Goal: Find specific page/section: Find specific page/section

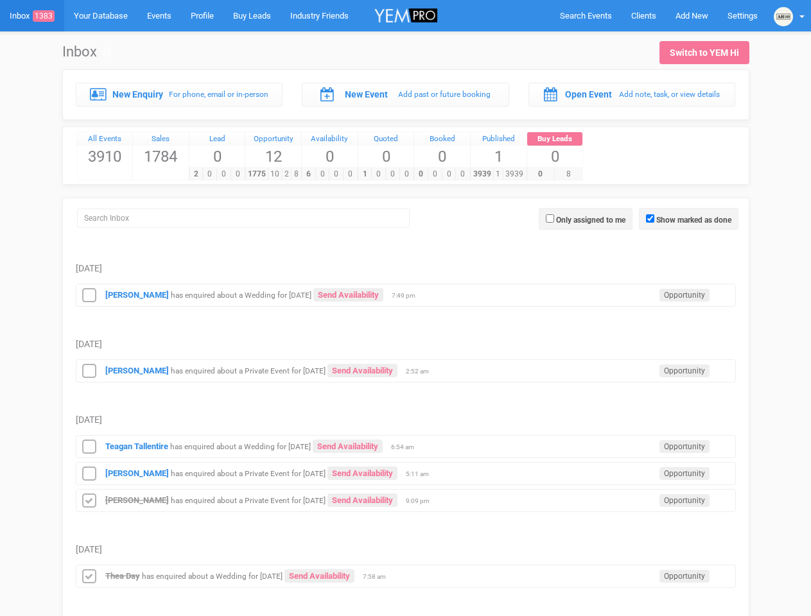
click at [405, 308] on td "[DATE]" at bounding box center [406, 331] width 660 height 49
click at [585, 15] on span "Search Events" at bounding box center [586, 16] width 52 height 10
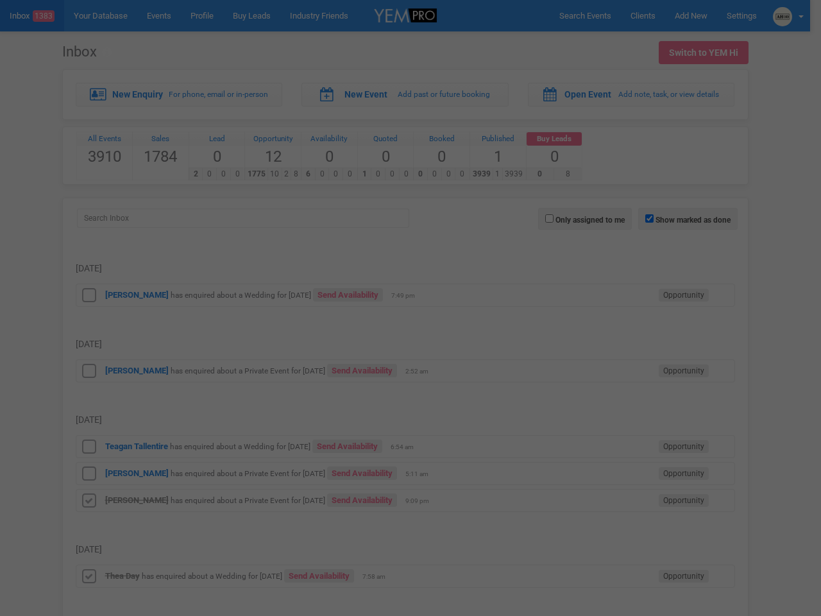
click at [691, 15] on div at bounding box center [410, 308] width 821 height 616
click at [789, 15] on div at bounding box center [410, 308] width 821 height 616
click at [688, 219] on div at bounding box center [410, 308] width 821 height 616
click at [585, 219] on div at bounding box center [405, 154] width 385 height 257
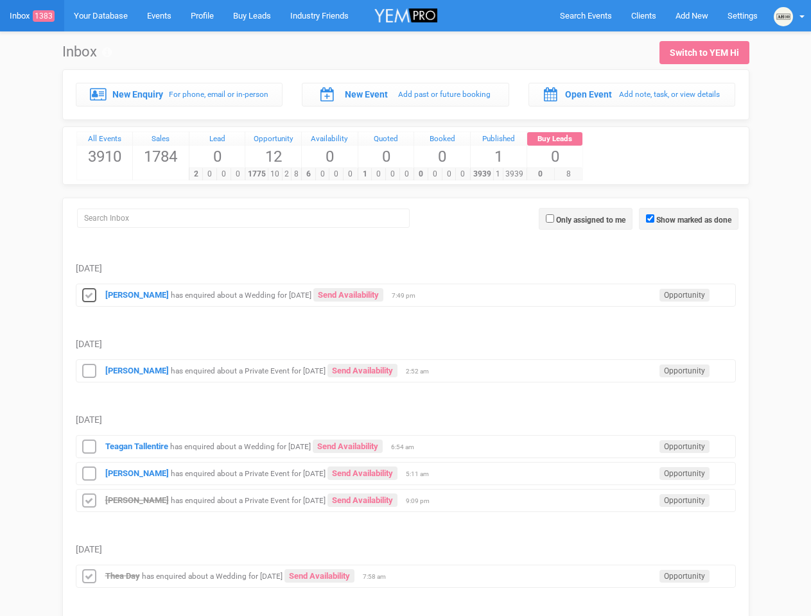
click at [89, 295] on icon at bounding box center [89, 296] width 19 height 17
click at [89, 371] on icon at bounding box center [89, 371] width 19 height 17
